Goal: Task Accomplishment & Management: Manage account settings

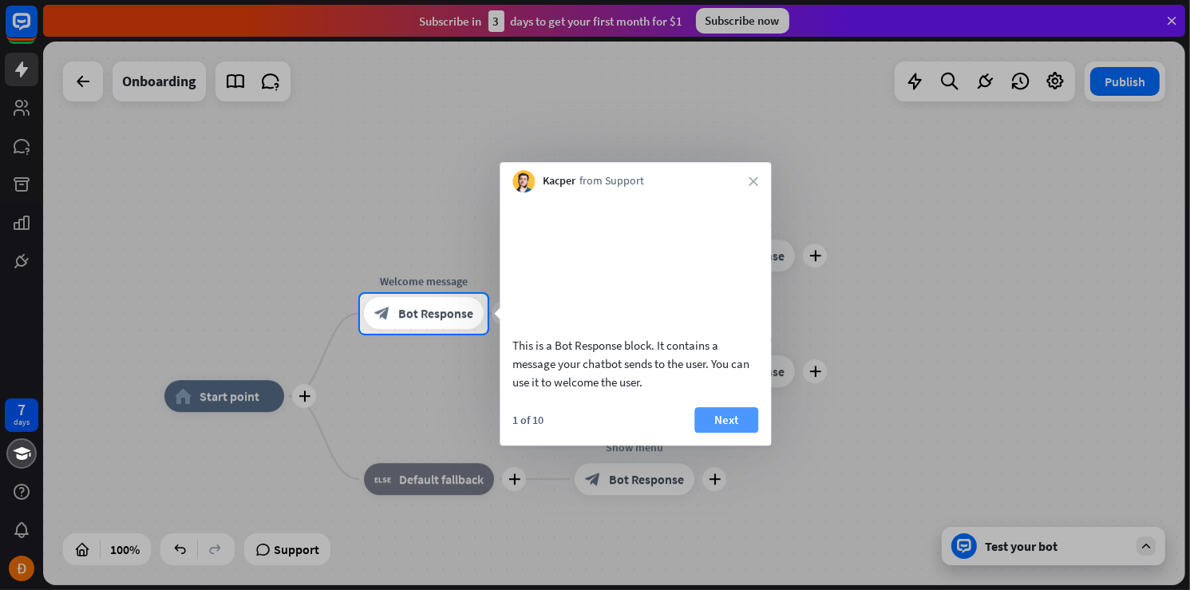
click at [722, 433] on button "Next" at bounding box center [727, 420] width 64 height 26
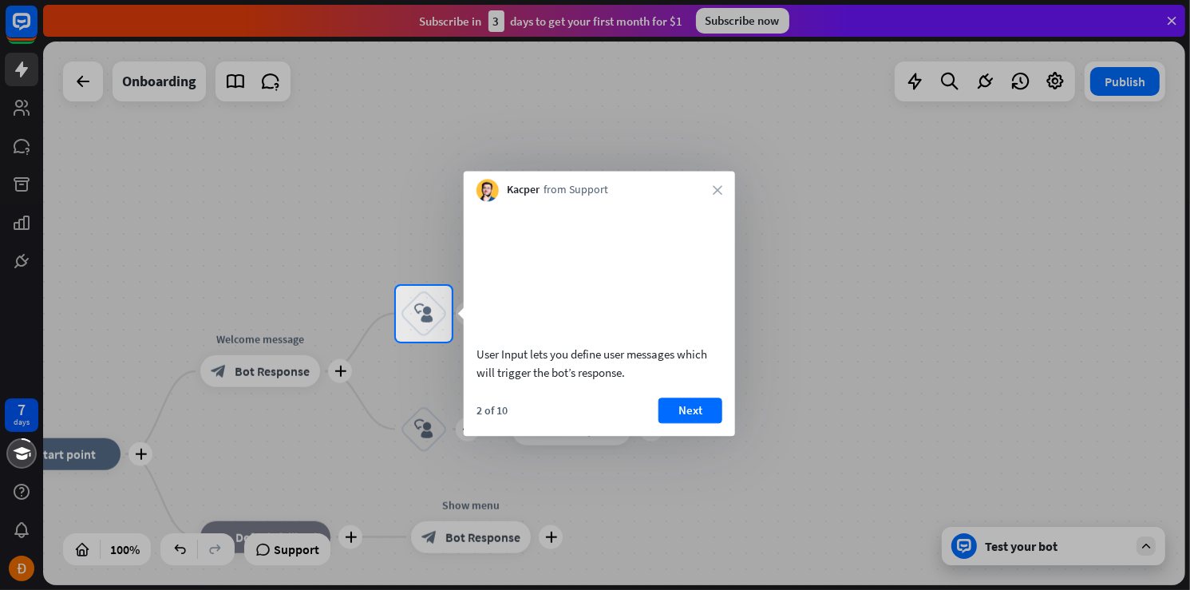
click at [722, 423] on button "Next" at bounding box center [691, 411] width 64 height 26
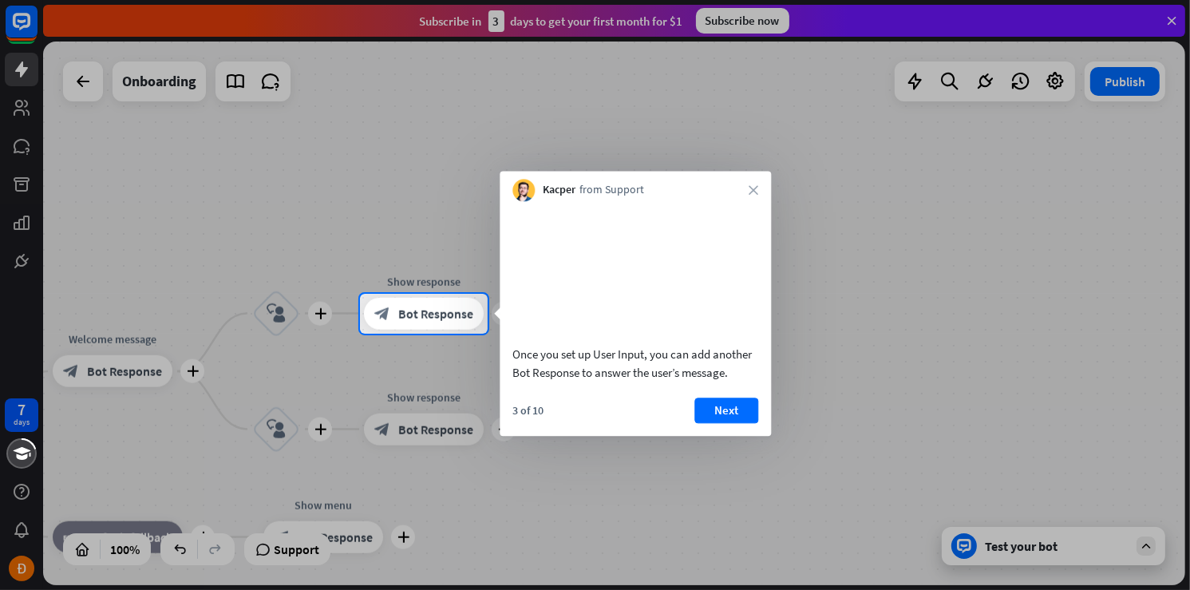
click at [722, 423] on button "Next" at bounding box center [727, 411] width 64 height 26
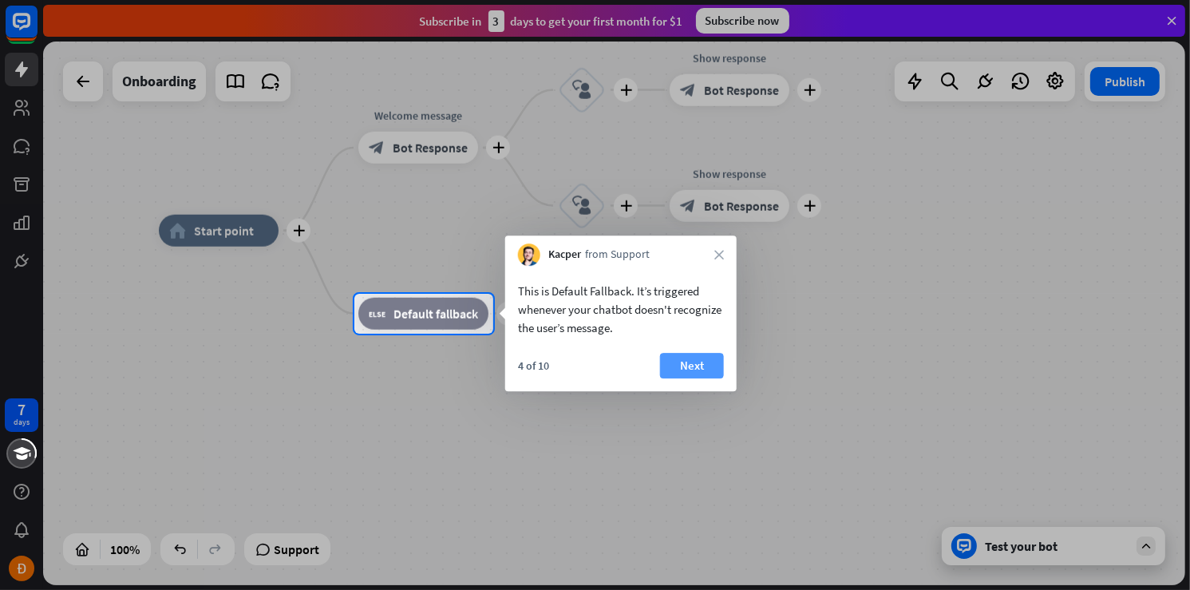
click at [703, 366] on button "Next" at bounding box center [692, 366] width 64 height 26
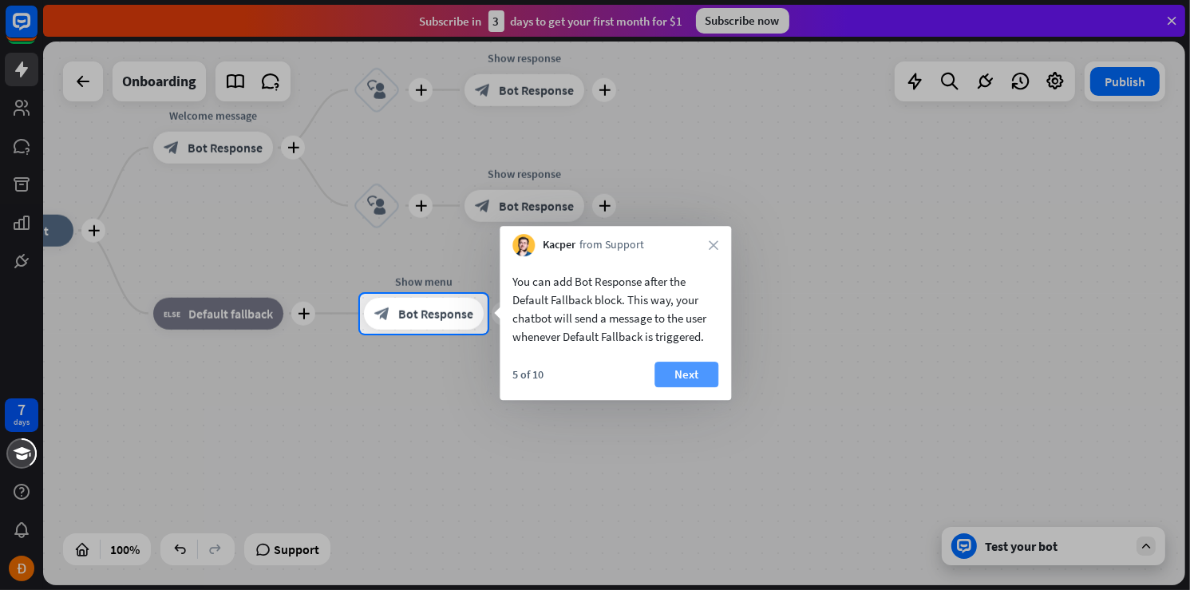
click at [696, 366] on button "Next" at bounding box center [687, 375] width 64 height 26
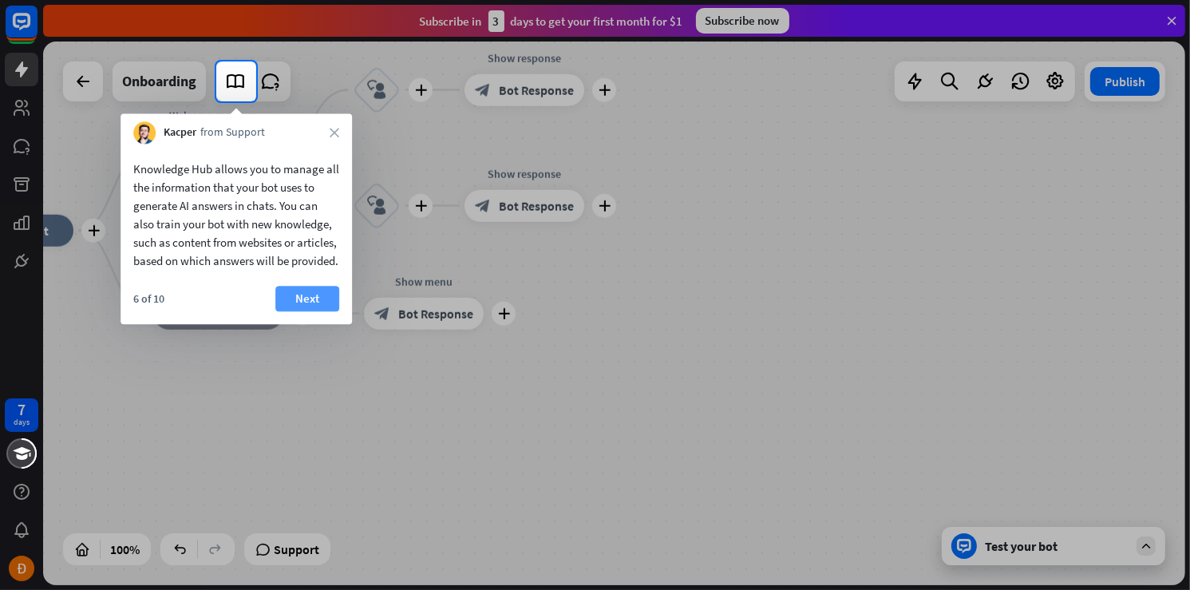
click at [287, 311] on button "Next" at bounding box center [307, 299] width 64 height 26
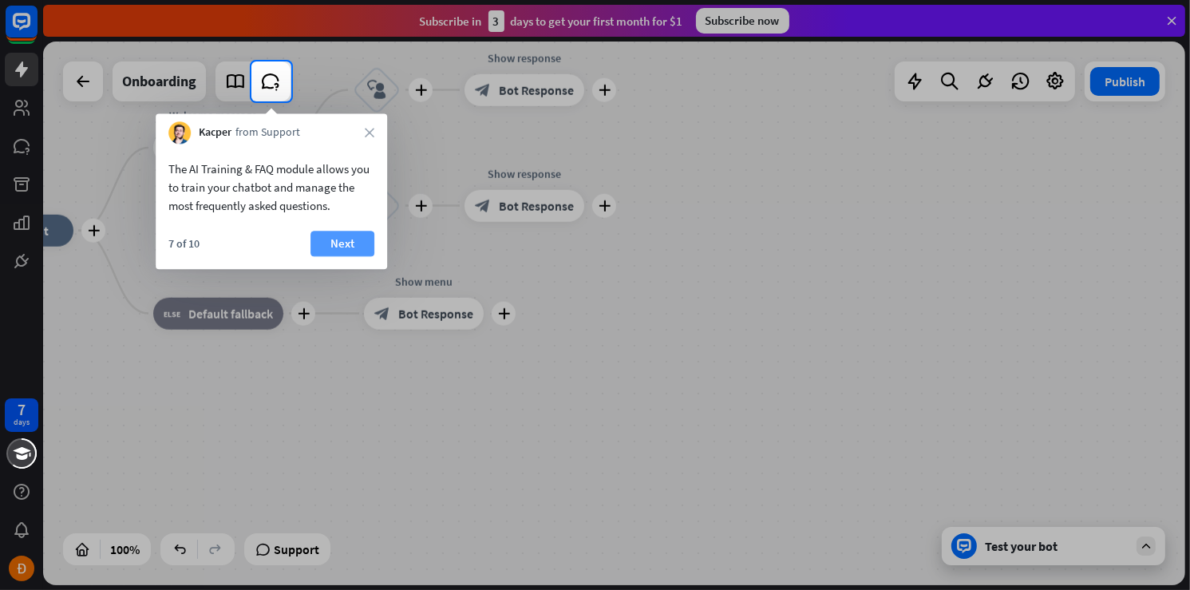
click at [328, 234] on button "Next" at bounding box center [343, 244] width 64 height 26
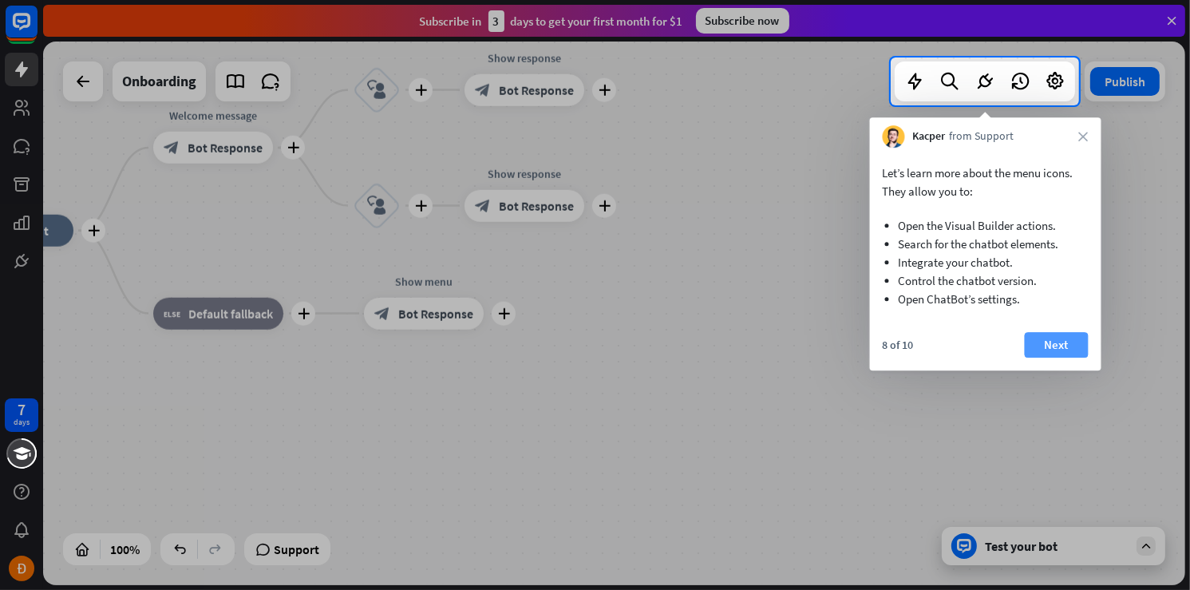
click at [1049, 338] on button "Next" at bounding box center [1057, 345] width 64 height 26
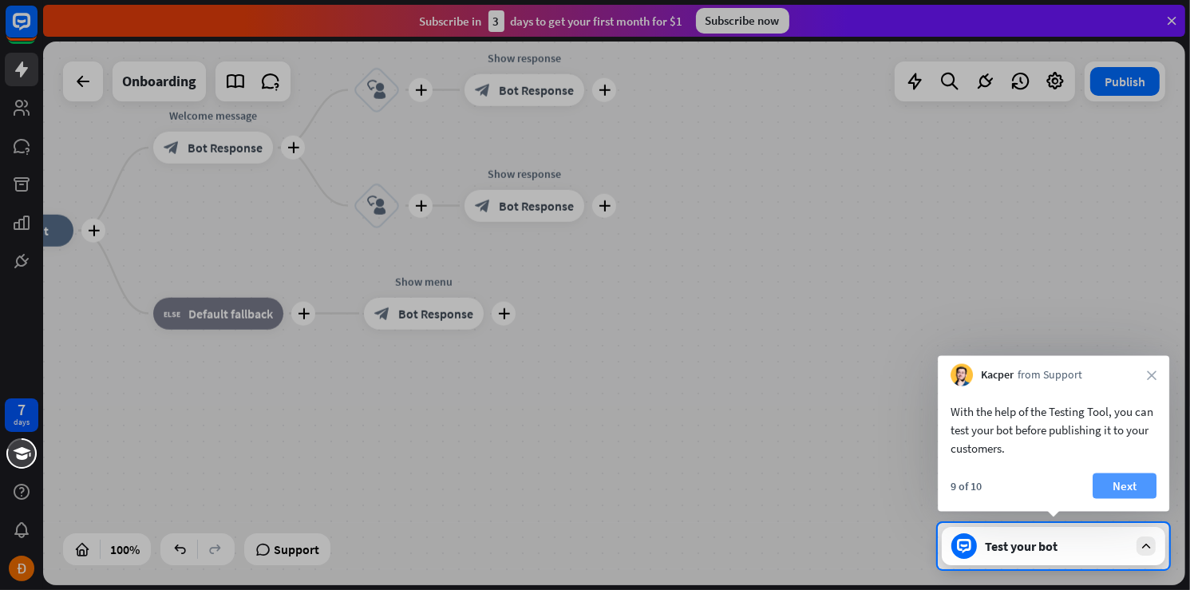
click at [1108, 481] on button "Next" at bounding box center [1125, 486] width 64 height 26
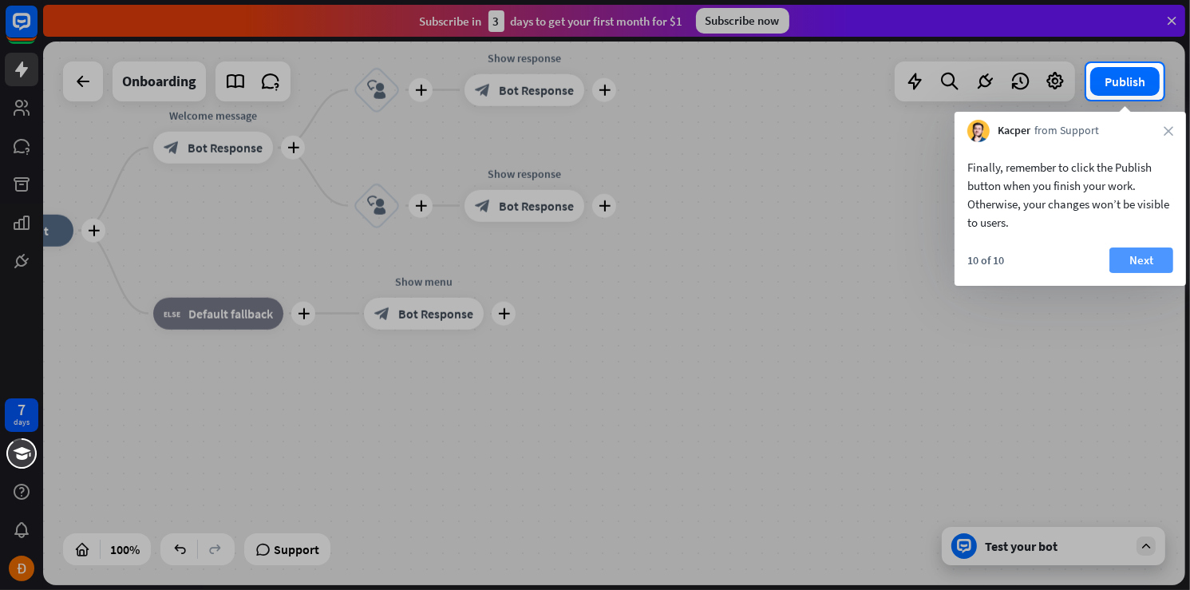
click at [1123, 263] on button "Next" at bounding box center [1142, 261] width 64 height 26
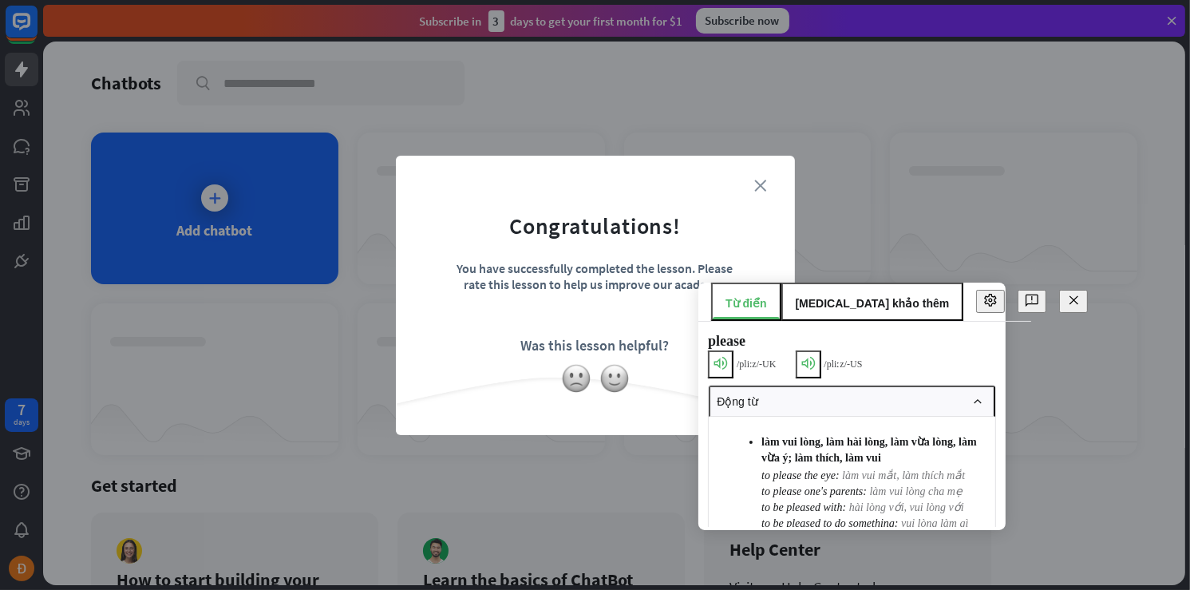
click at [758, 179] on div "close Congratulations! You have successfully completed the lesson. Please rate …" at bounding box center [595, 295] width 399 height 279
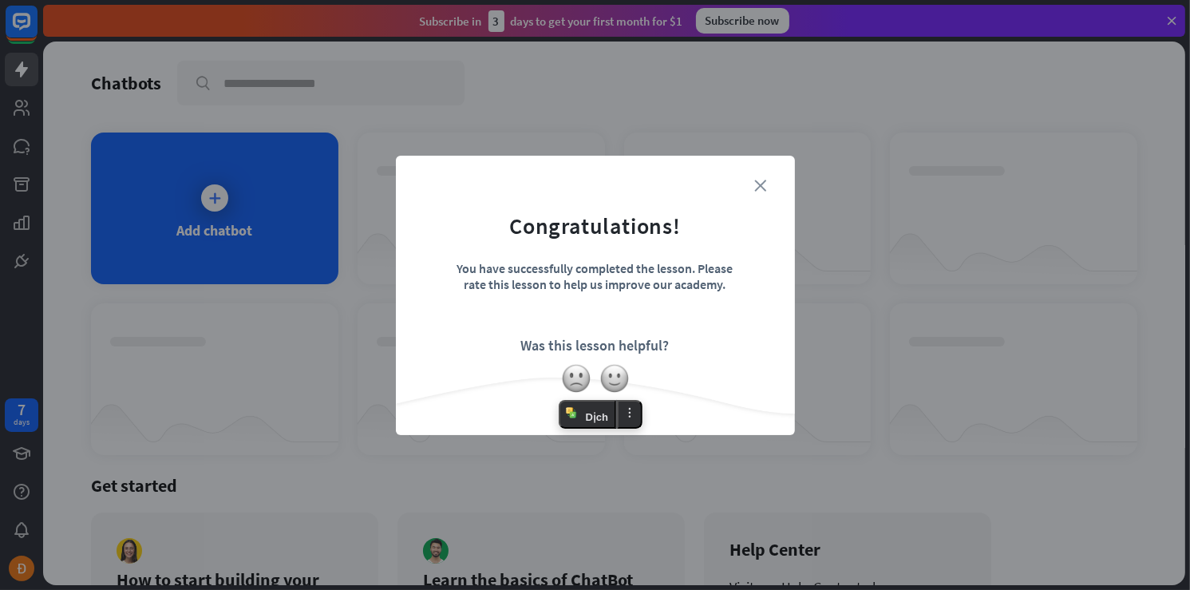
click at [763, 188] on icon "close" at bounding box center [761, 186] width 12 height 12
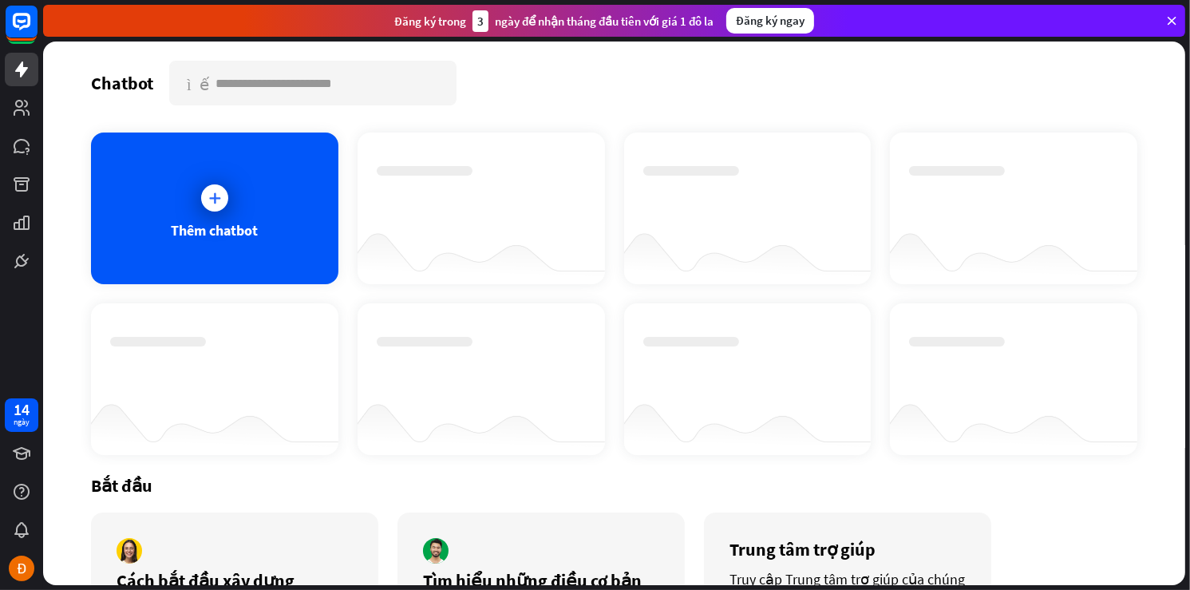
click at [1083, 50] on div "Chatbot tìm kiếm Thêm chatbot Bắt đầu Cách bắt đầu xây dựng chatbot của bạn [GE…" at bounding box center [614, 314] width 1143 height 544
click at [251, 179] on div "Thêm chatbot" at bounding box center [215, 209] width 248 height 152
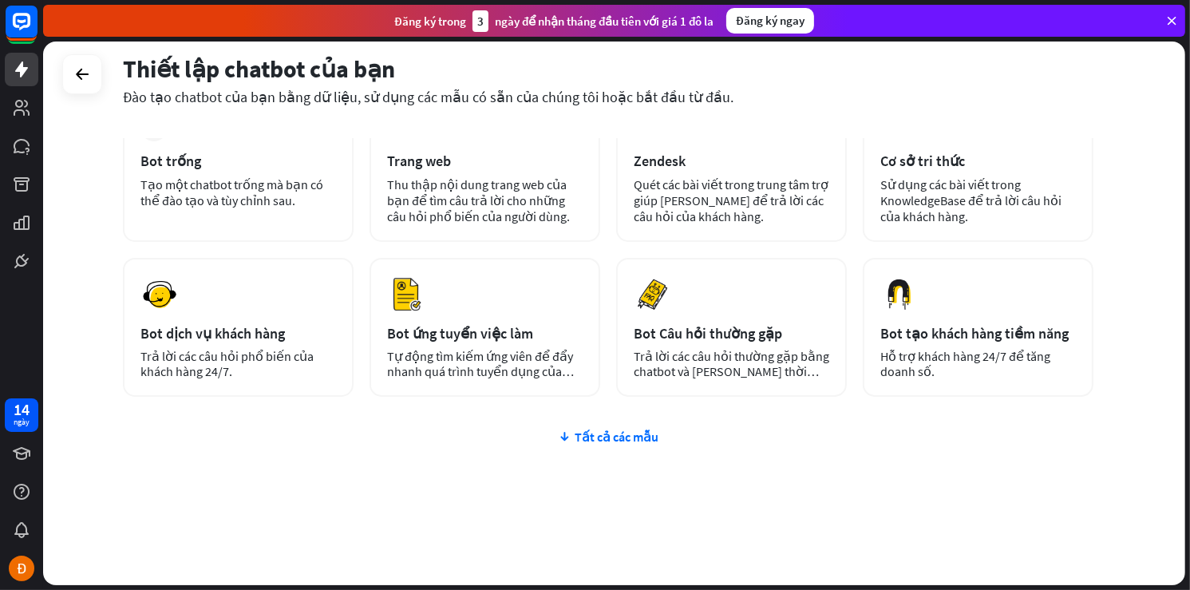
scroll to position [115, 0]
click at [592, 427] on font "Tất cả các mẫu" at bounding box center [617, 435] width 84 height 16
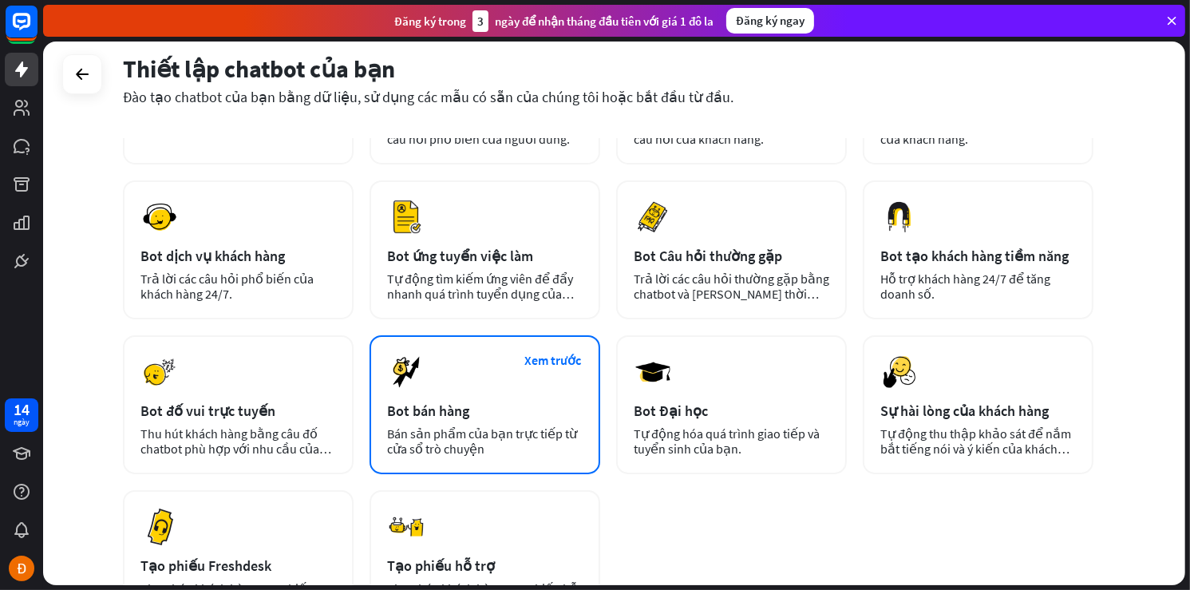
scroll to position [0, 0]
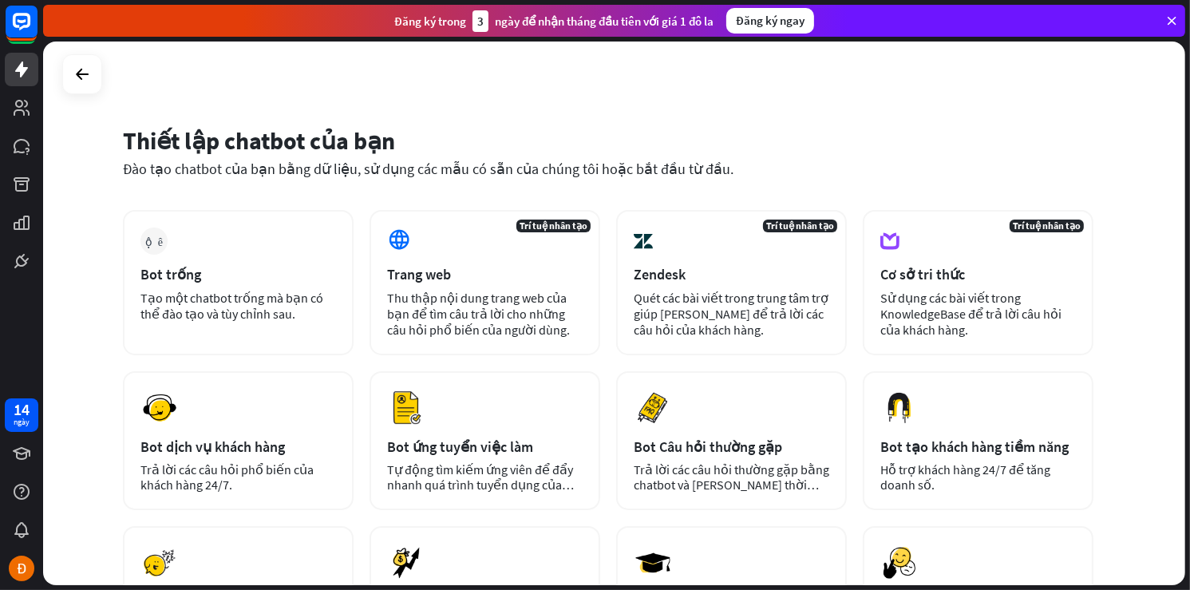
click at [1174, 21] on icon at bounding box center [1172, 21] width 14 height 14
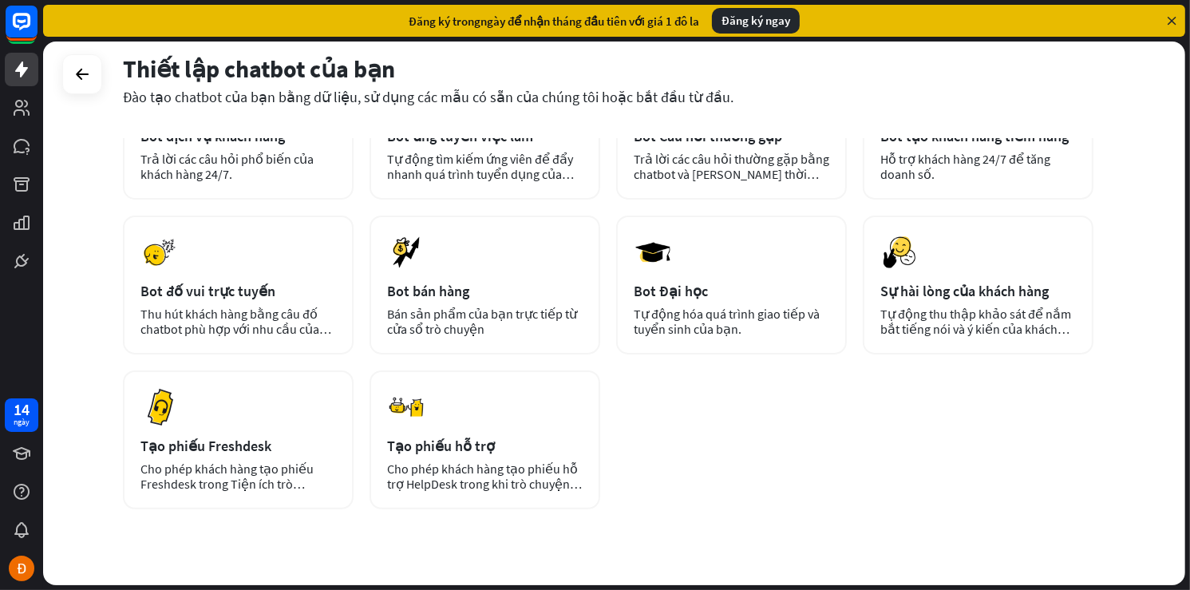
scroll to position [343, 0]
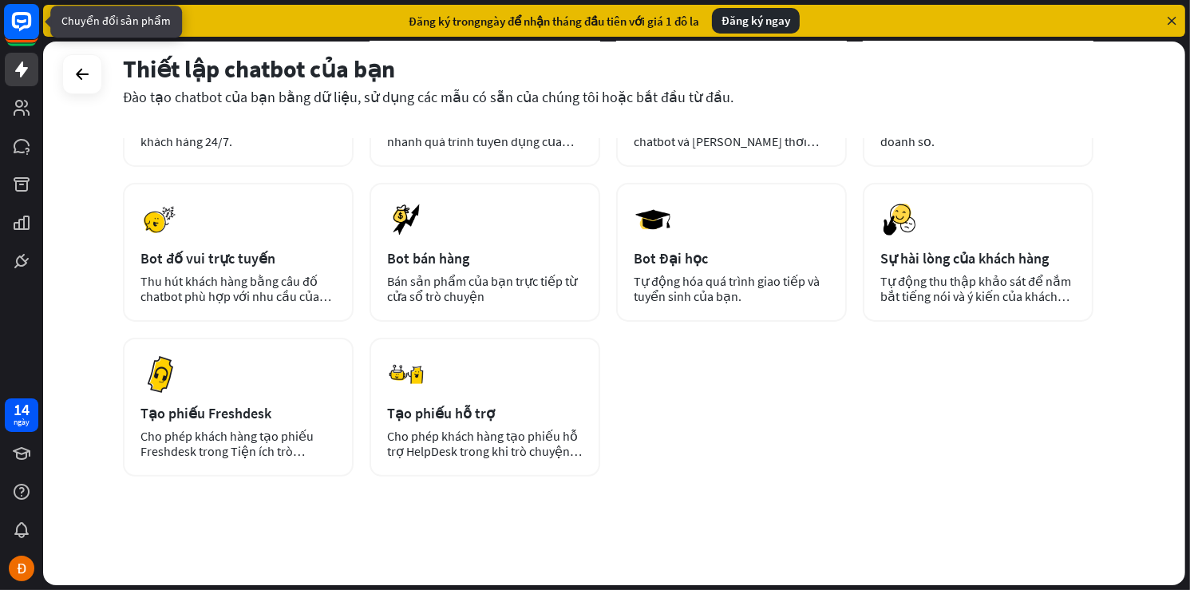
click at [16, 10] on rect at bounding box center [21, 21] width 35 height 35
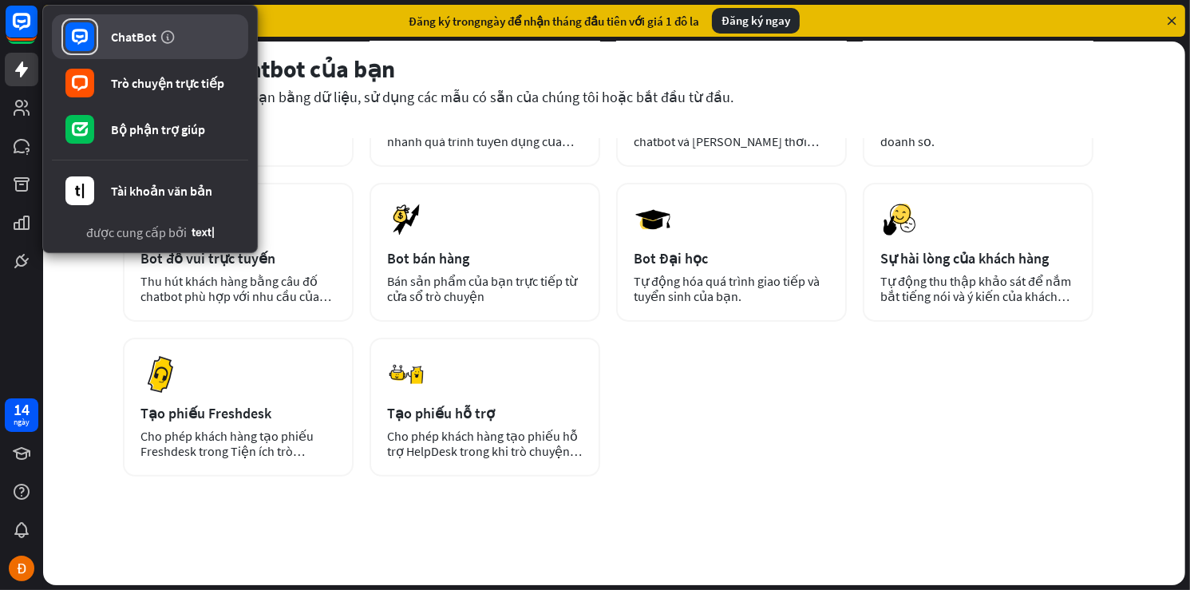
click at [131, 29] on font "ChatBot" at bounding box center [134, 37] width 46 height 16
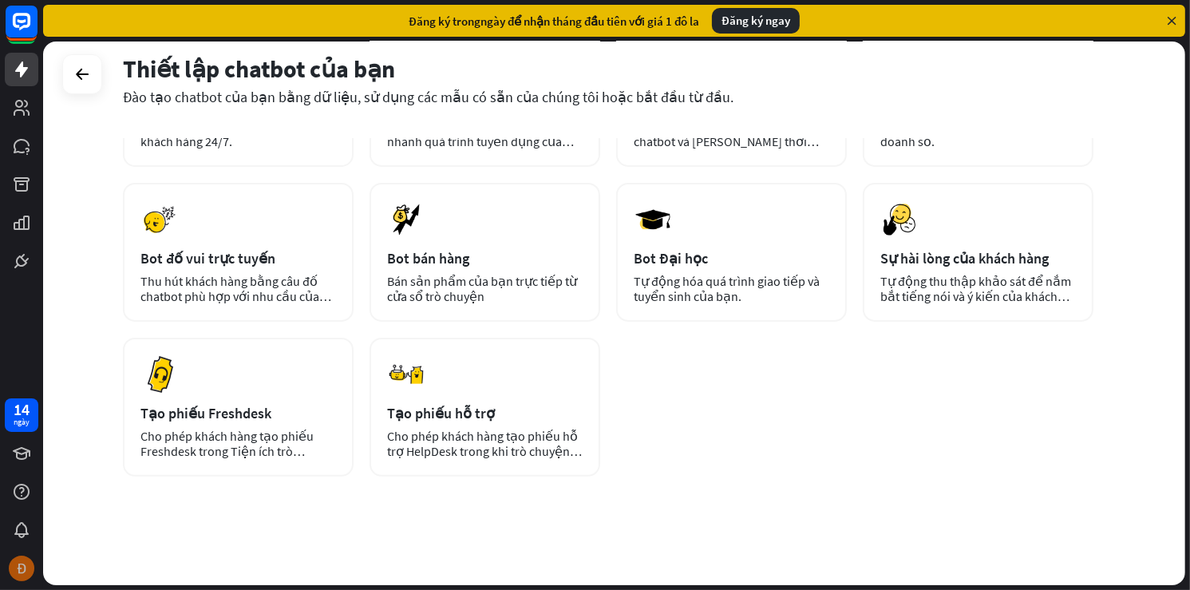
click at [29, 566] on img at bounding box center [22, 569] width 26 height 26
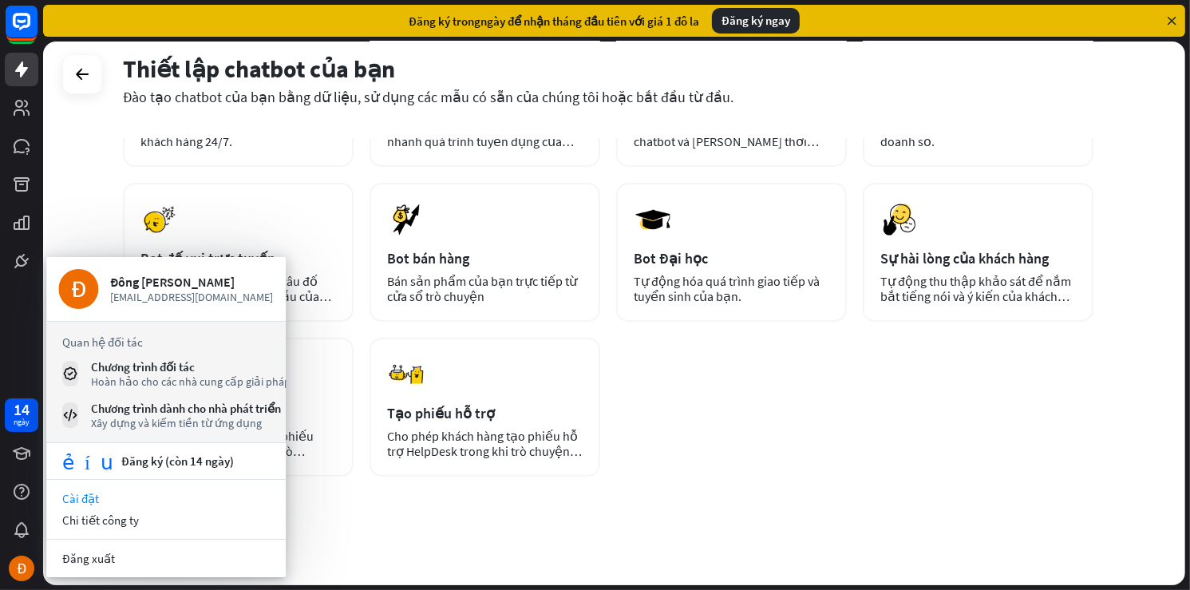
click at [88, 496] on font "Cài đặt" at bounding box center [80, 498] width 37 height 15
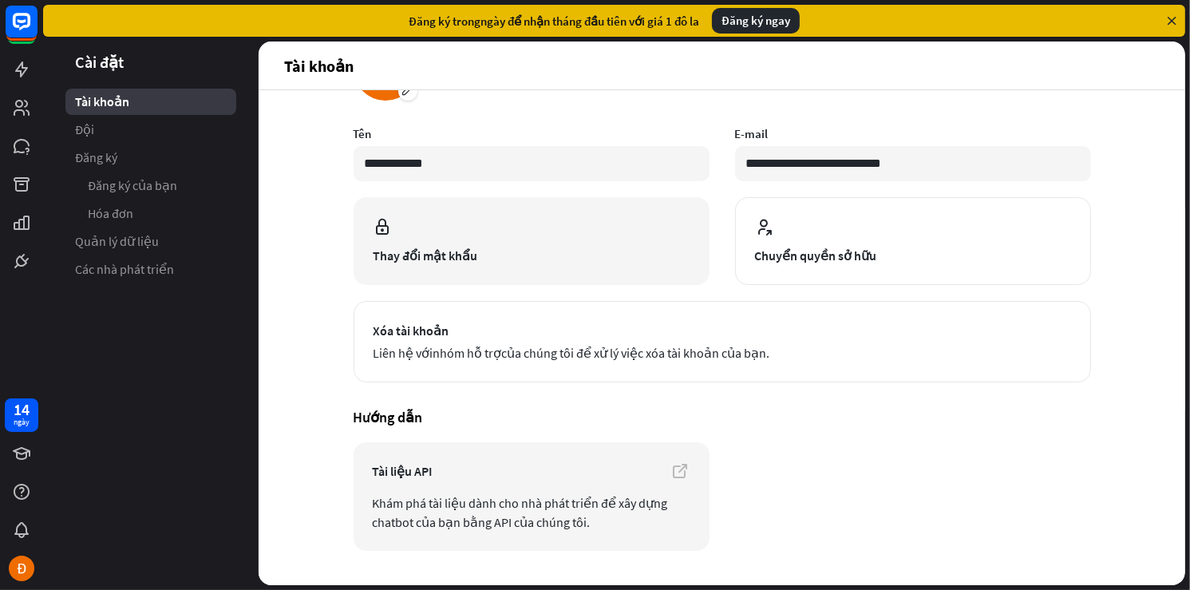
scroll to position [117, 0]
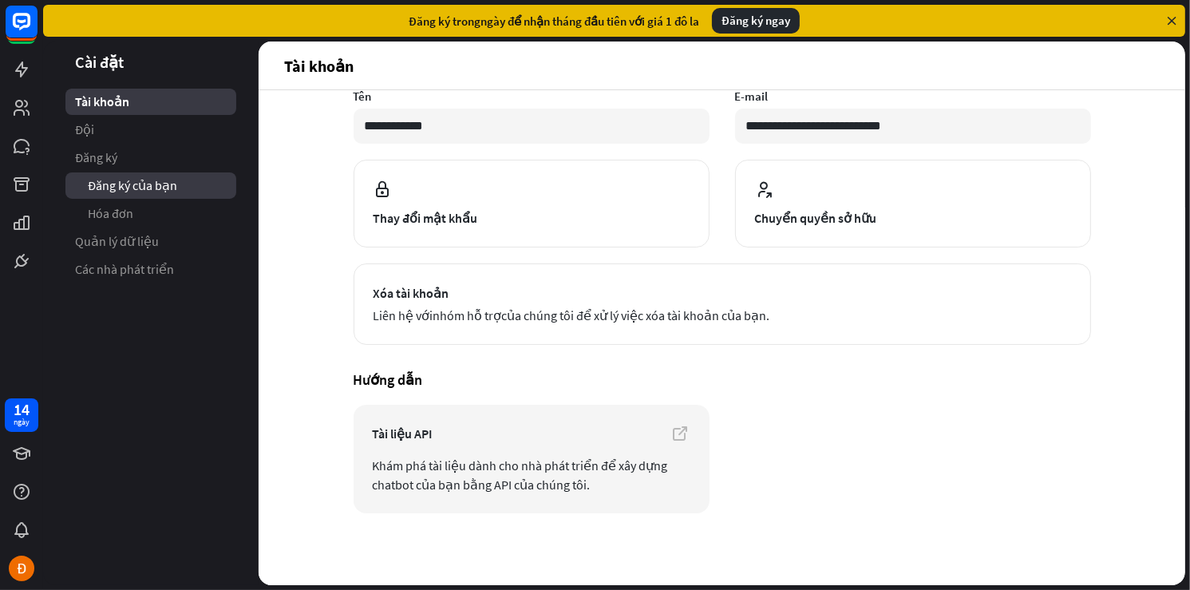
click at [127, 180] on font "Đăng ký của bạn" at bounding box center [132, 185] width 89 height 16
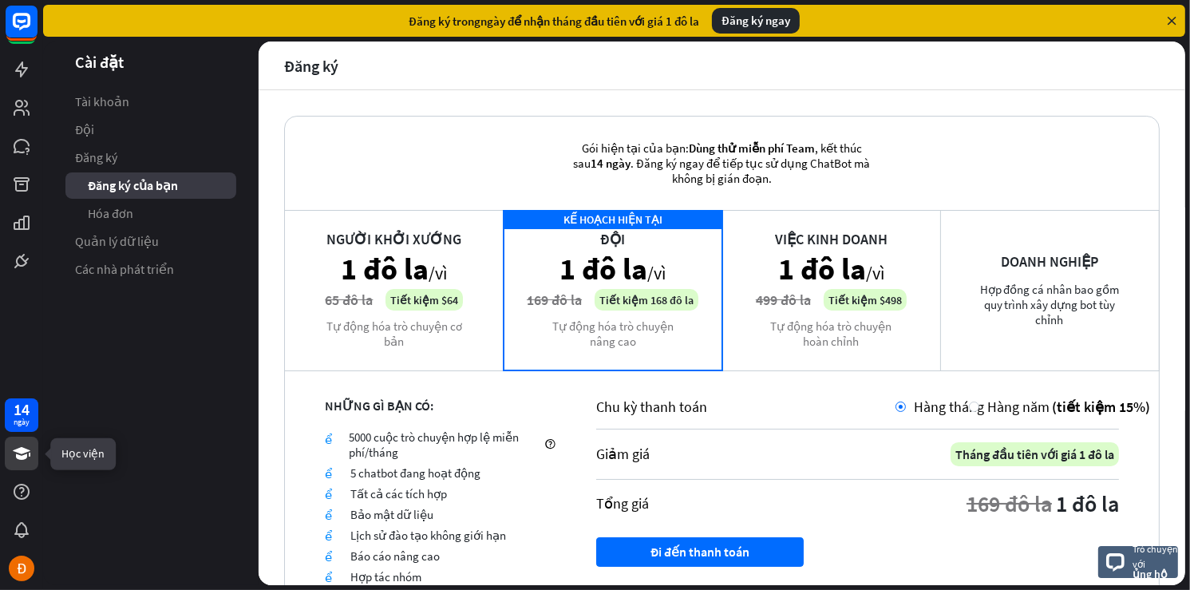
click at [16, 465] on link at bounding box center [22, 454] width 34 height 34
